Goal: Information Seeking & Learning: Find specific fact

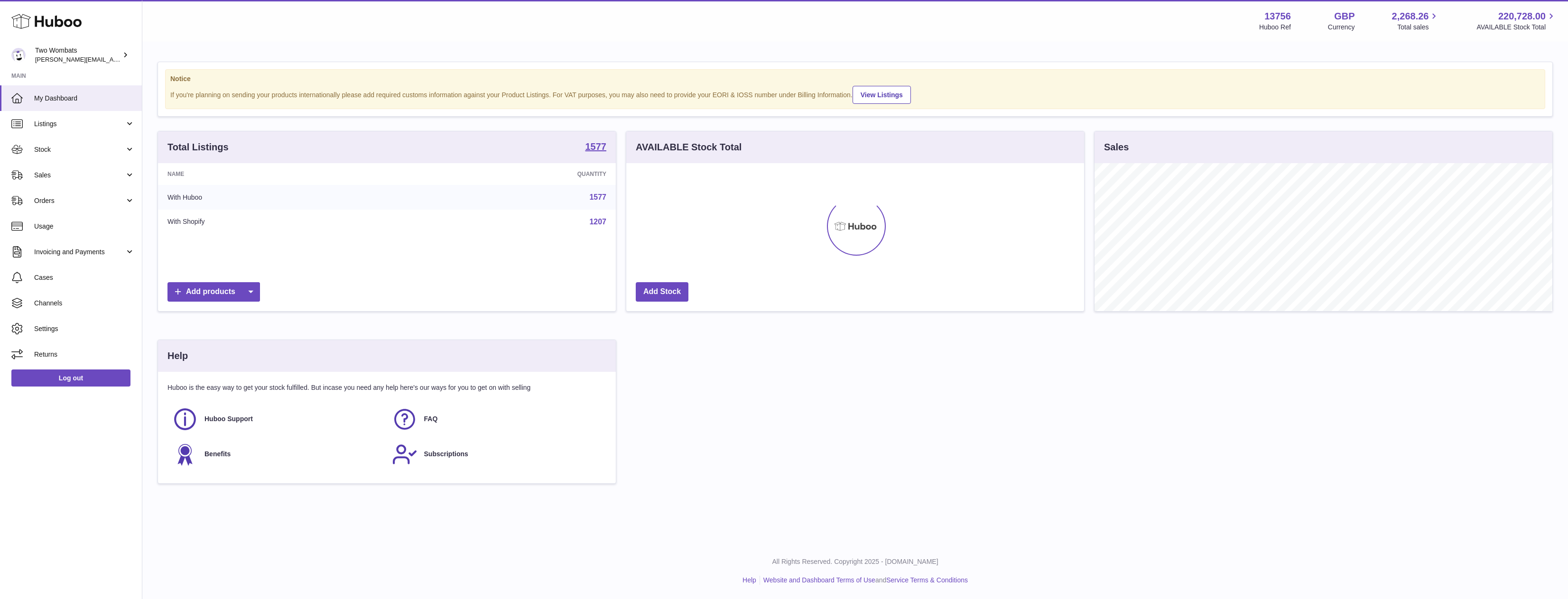
scroll to position [148, 458]
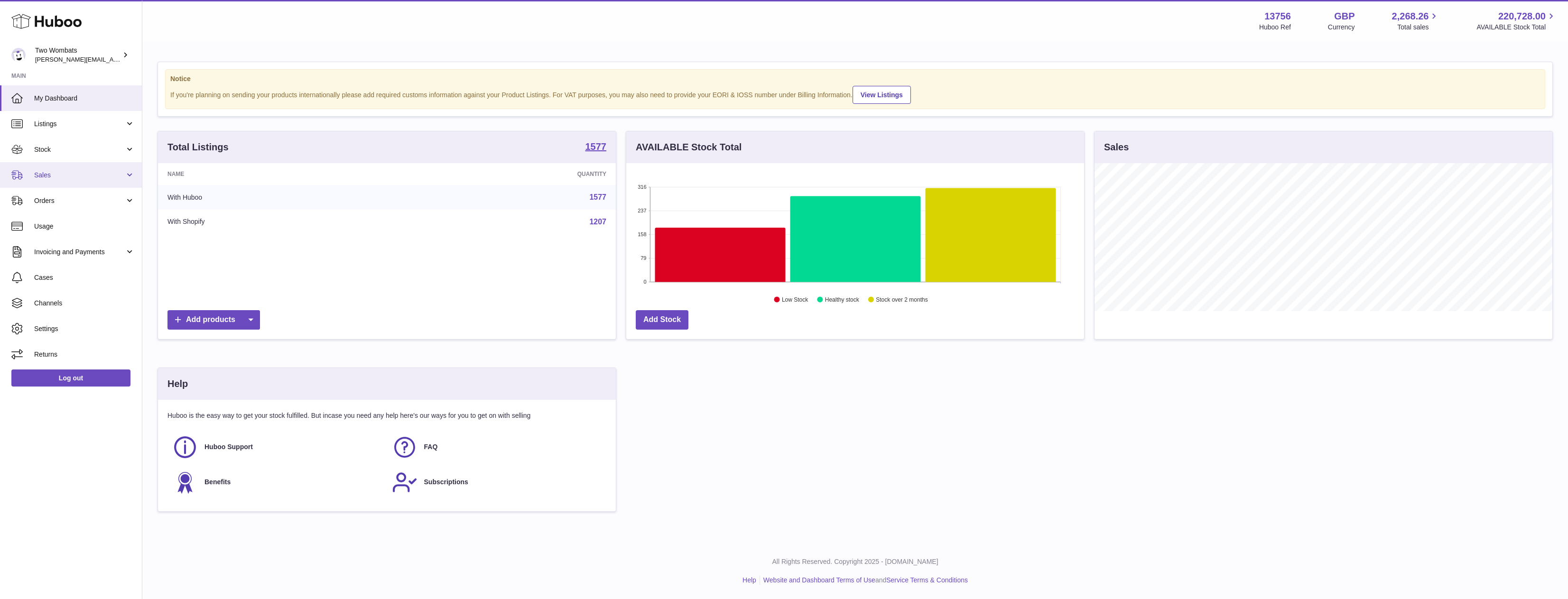
click at [97, 182] on link "Sales" at bounding box center [71, 175] width 142 height 25
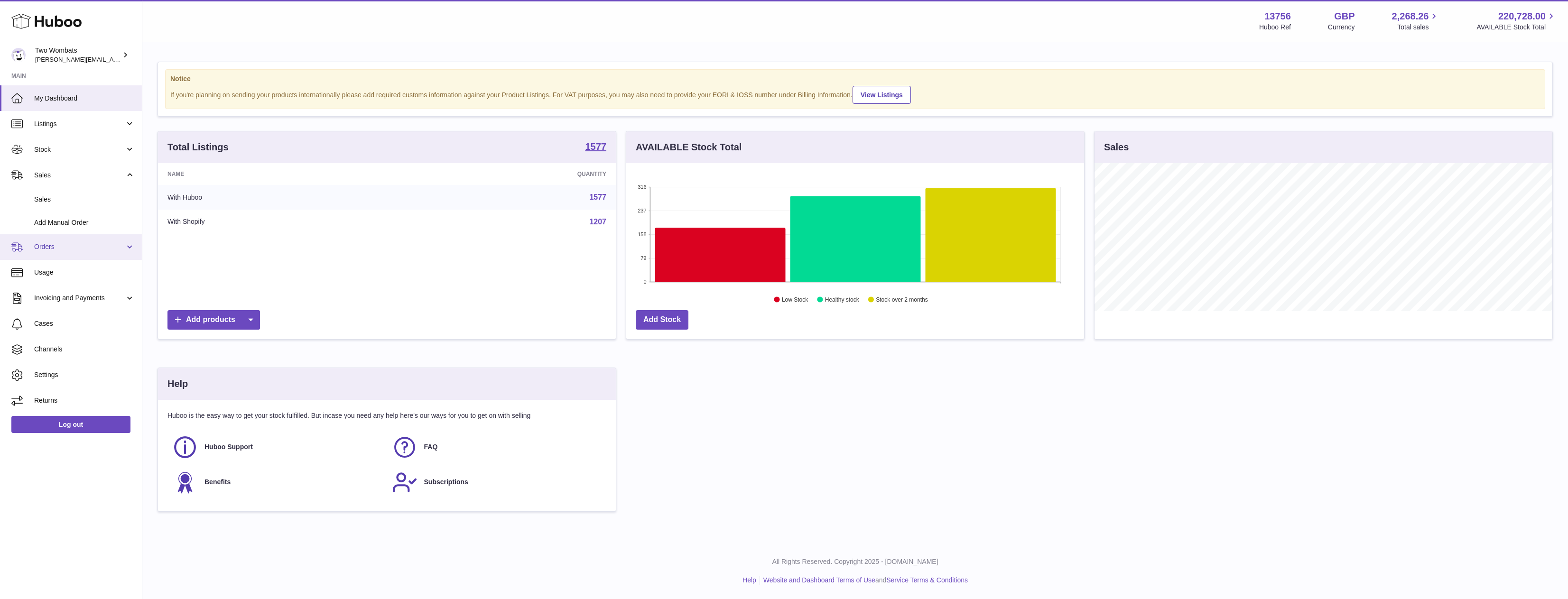
click at [72, 249] on span "Orders" at bounding box center [79, 247] width 91 height 9
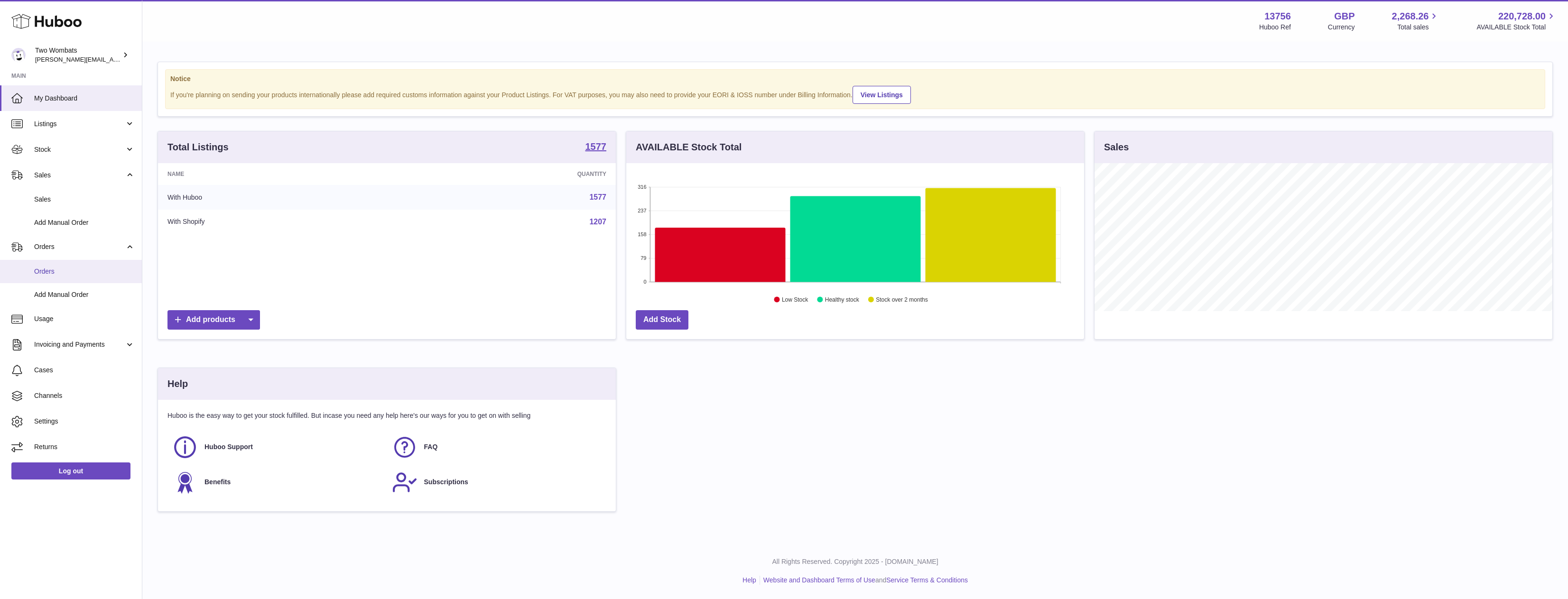
click at [68, 273] on span "Orders" at bounding box center [84, 272] width 101 height 9
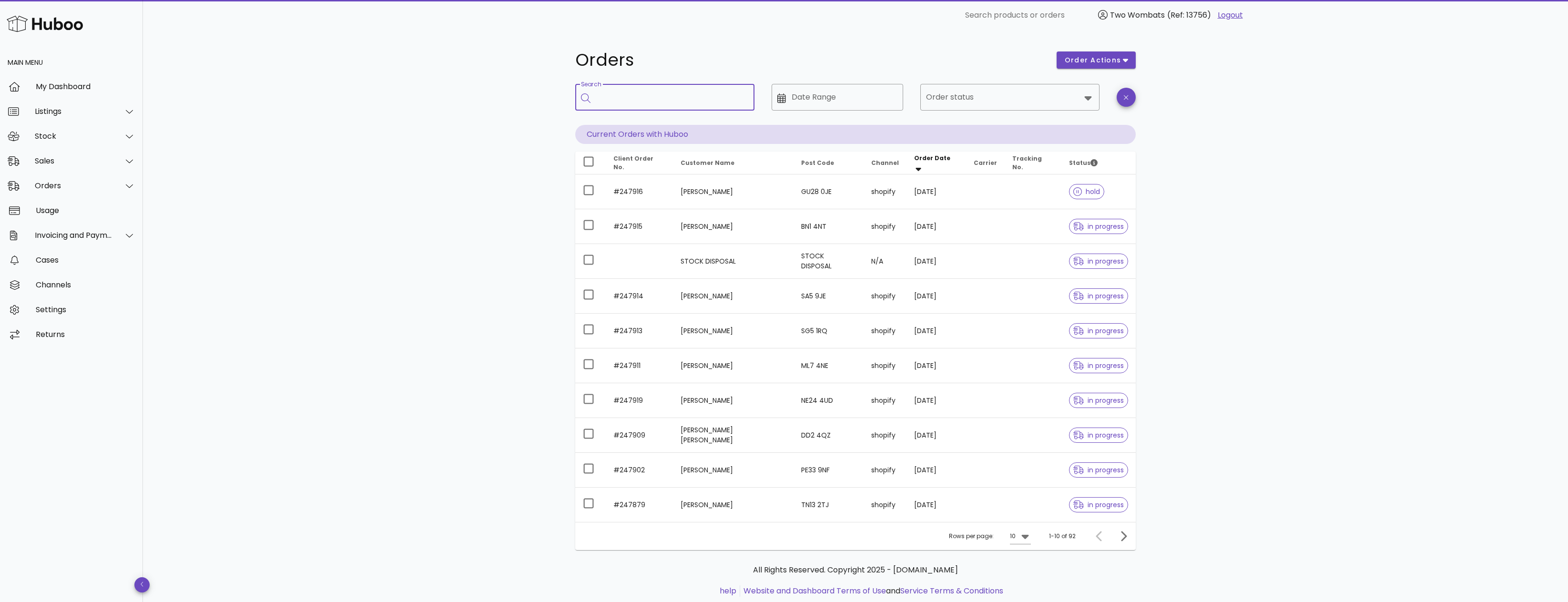
click at [661, 90] on input "Search" at bounding box center [672, 97] width 151 height 15
paste input "******"
type input "******"
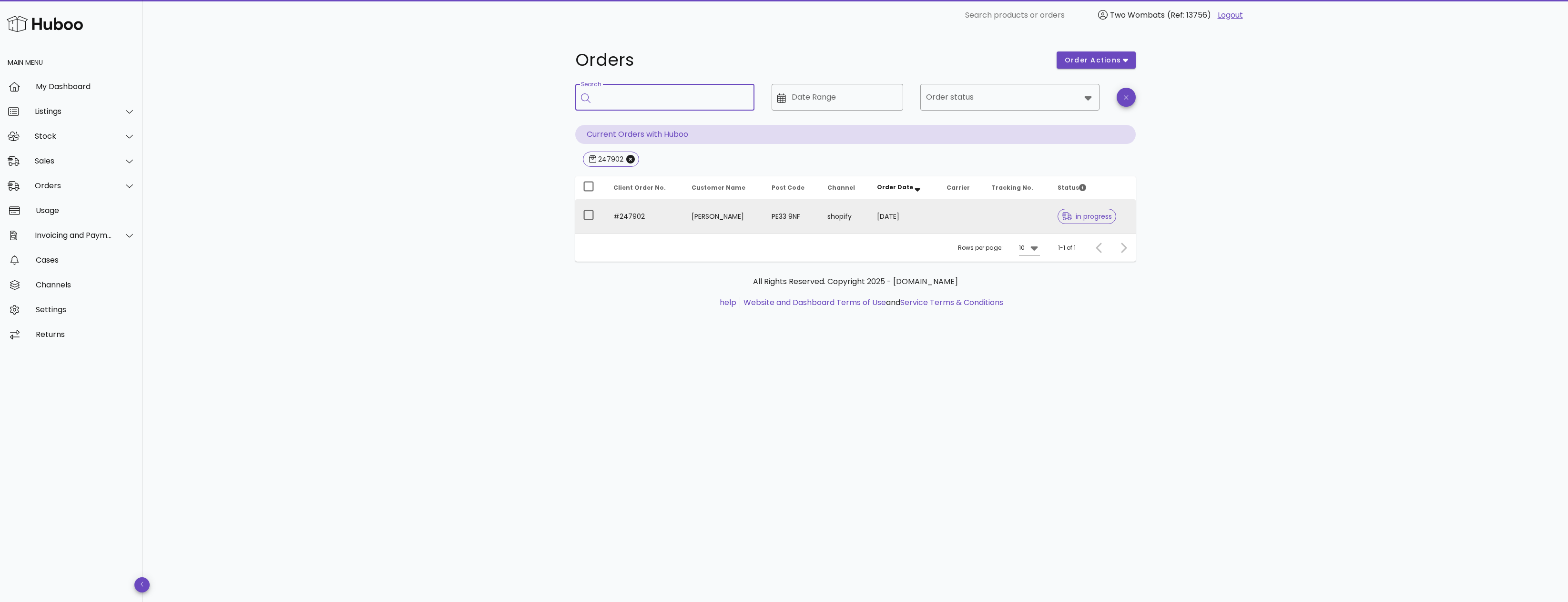
click at [714, 211] on td "Harry Clubb" at bounding box center [724, 216] width 80 height 34
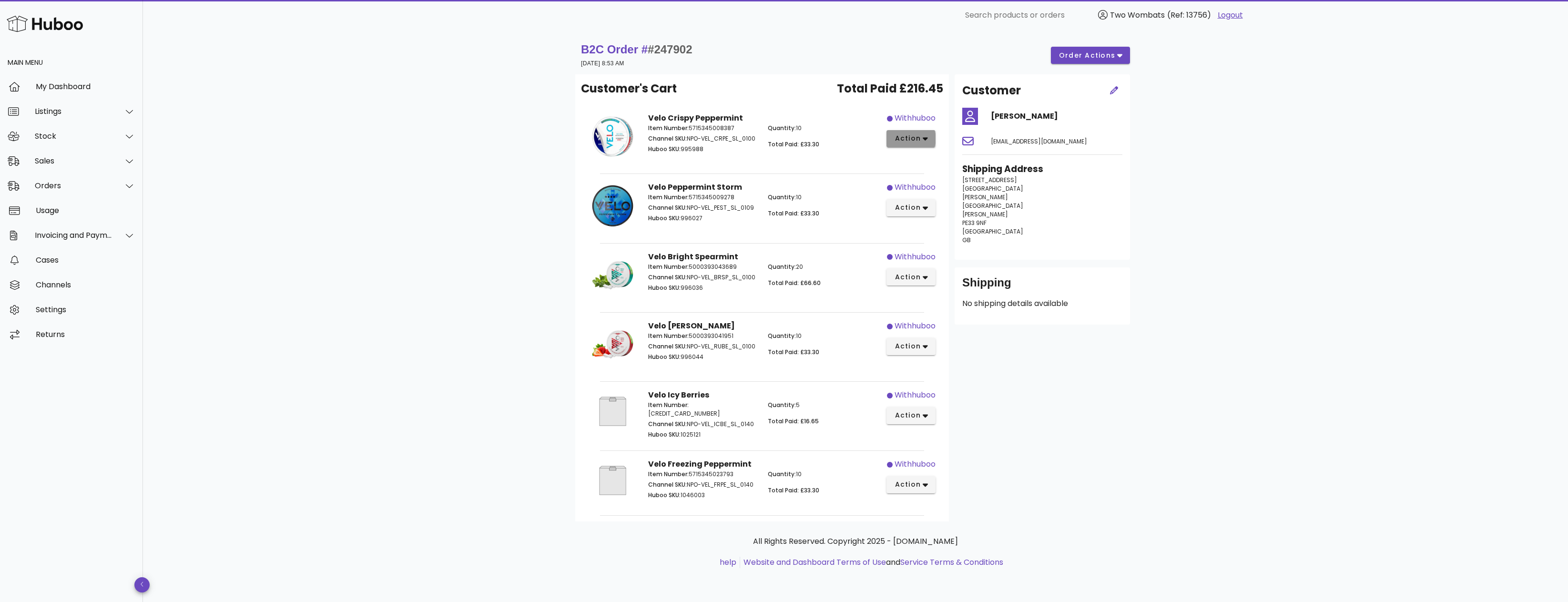
click at [908, 144] on button "action" at bounding box center [911, 139] width 49 height 17
click at [911, 485] on span "action" at bounding box center [908, 484] width 27 height 10
click at [1091, 52] on span "order actions" at bounding box center [1087, 55] width 57 height 10
click at [1235, 135] on div "B2C Order # #247902 21 August 2025 at 8:53 AM order actions Customer's Cart Tot…" at bounding box center [856, 317] width 1425 height 572
click at [684, 49] on span "#247902" at bounding box center [670, 49] width 44 height 13
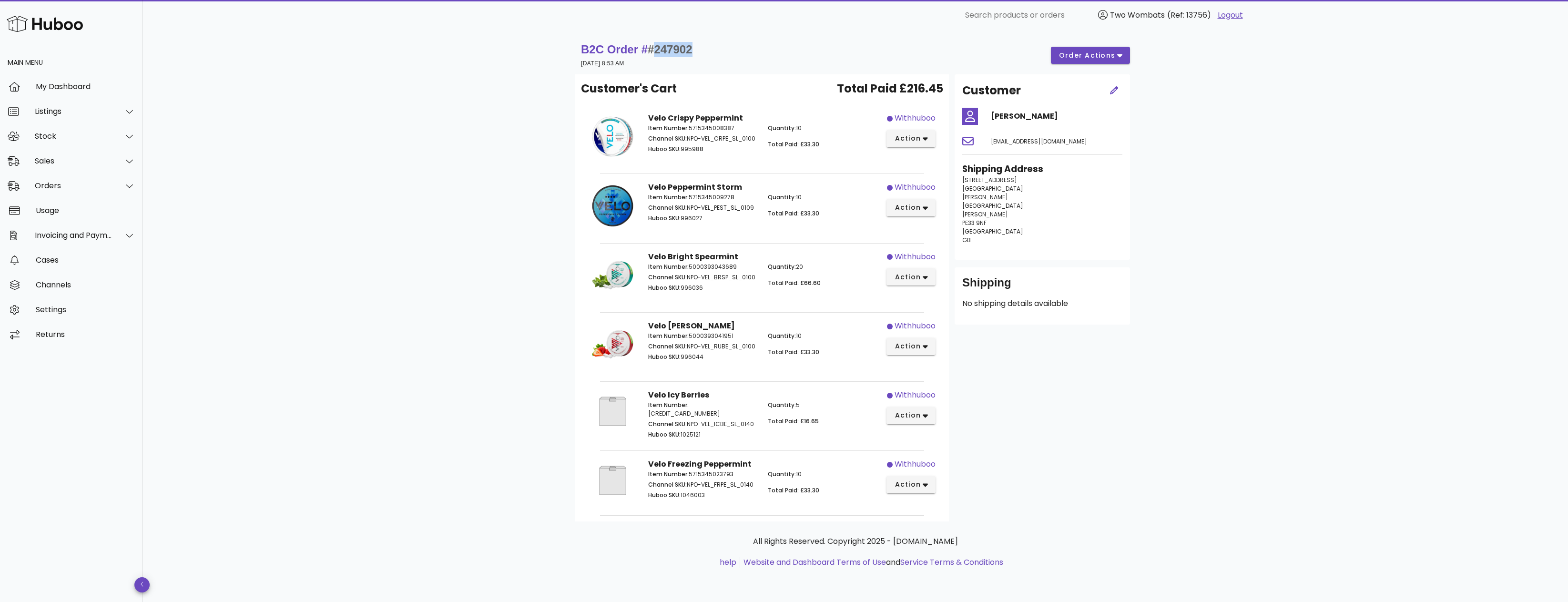
click at [684, 49] on span "#247902" at bounding box center [670, 49] width 44 height 13
copy span "247902"
click at [692, 362] on p "Huboo SKU: 996044" at bounding box center [702, 357] width 108 height 9
click at [692, 362] on p "Huboo SKU: 996044" at bounding box center [702, 357] width 108 height 9
copy p "996044"
